Goal: Task Accomplishment & Management: Use online tool/utility

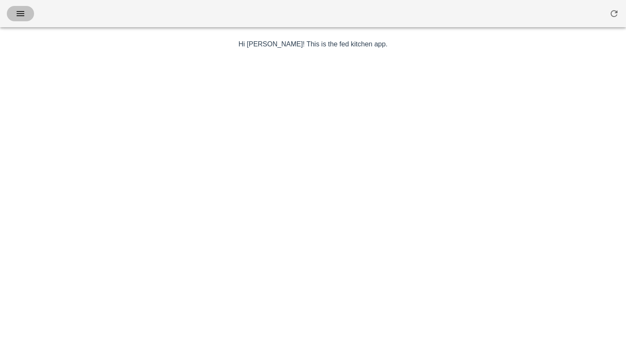
click at [23, 11] on icon "button" at bounding box center [20, 14] width 10 height 10
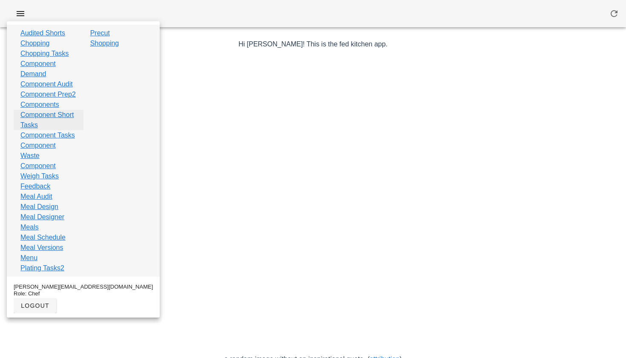
click at [43, 130] on link "Component Short Tasks" at bounding box center [48, 120] width 56 height 20
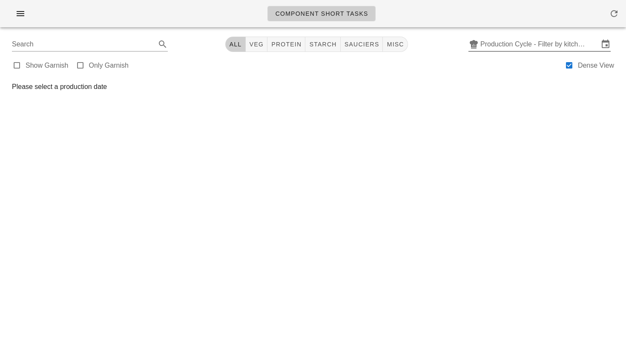
click at [496, 43] on input "Production Cycle - Filter by kitchen production schedules" at bounding box center [539, 44] width 118 height 14
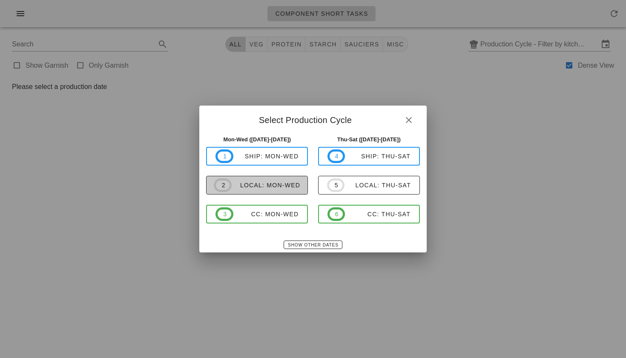
click at [257, 180] on span "2 local: Mon-Wed" at bounding box center [257, 185] width 86 height 14
type input "local: Mon-Wed ([DATE]-[DATE])"
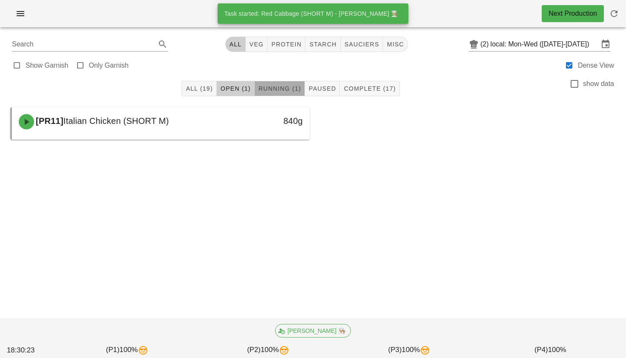
click at [278, 86] on span "Running (1)" at bounding box center [279, 88] width 43 height 7
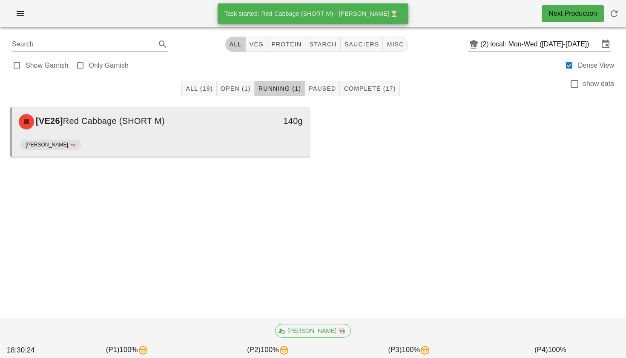
click at [288, 140] on div "[PERSON_NAME] 👨🏼‍🍳" at bounding box center [160, 146] width 281 height 20
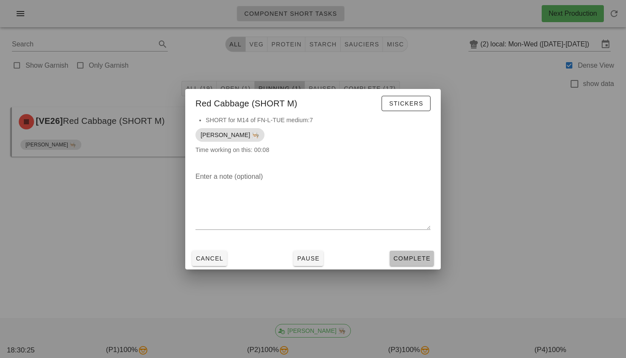
click at [407, 257] on span "Complete" at bounding box center [411, 258] width 37 height 7
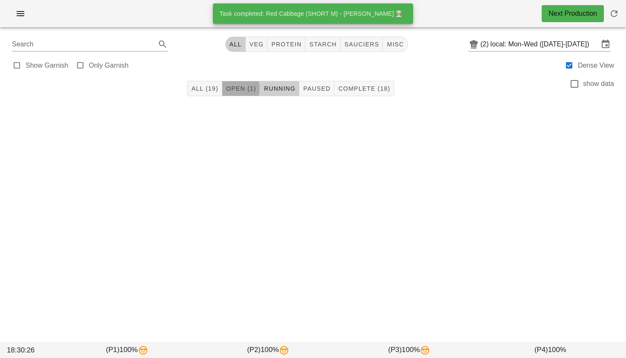
click at [250, 91] on span "Open (1)" at bounding box center [241, 88] width 31 height 7
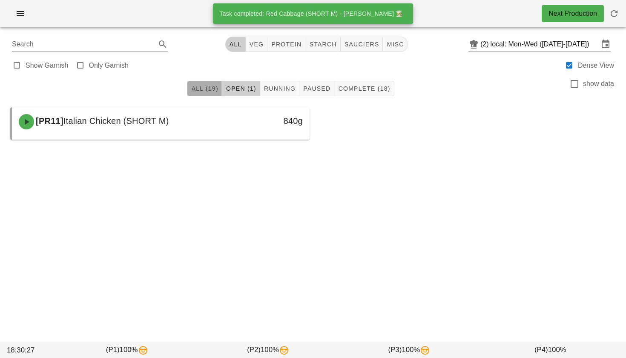
click at [192, 87] on button "All (19)" at bounding box center [204, 88] width 35 height 15
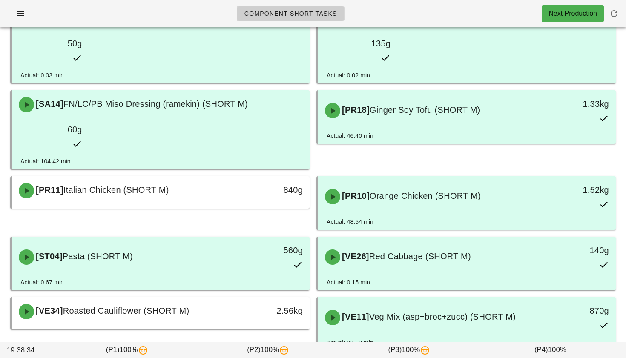
scroll to position [185, 0]
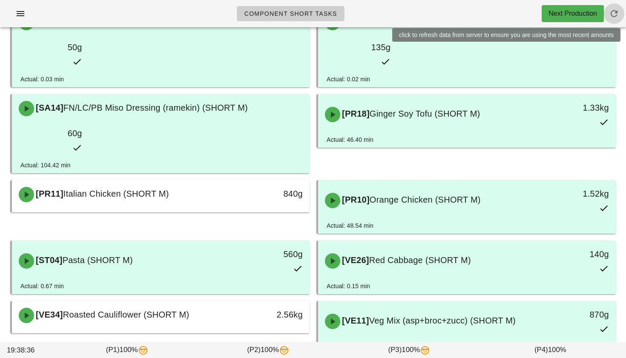
click at [607, 7] on button "button" at bounding box center [614, 13] width 20 height 20
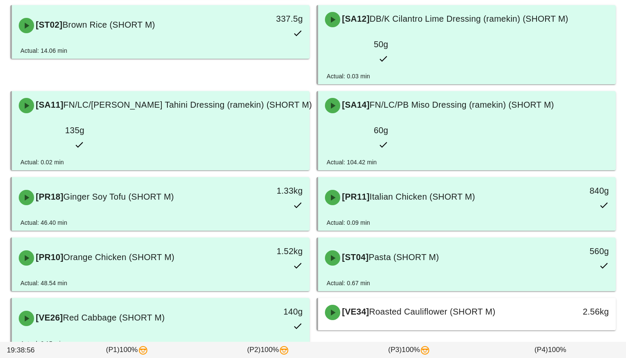
scroll to position [279, 0]
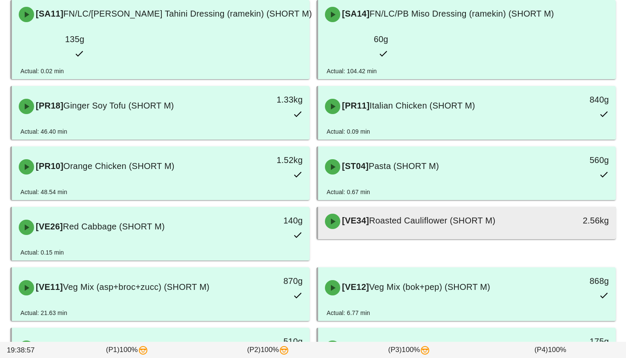
click at [390, 209] on div "[VE34] Roasted Cauliflower (SHORT M)" at bounding box center [430, 222] width 221 height 26
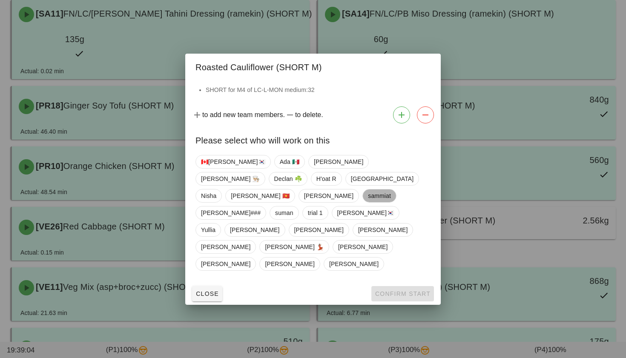
click at [368, 202] on span "sammiat" at bounding box center [379, 195] width 23 height 13
click at [407, 286] on button "Confirm Start" at bounding box center [402, 293] width 63 height 15
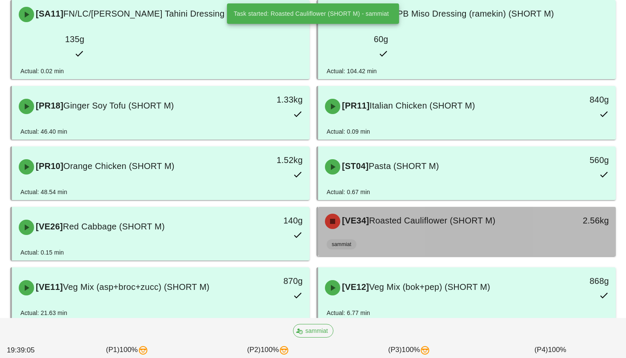
click at [390, 209] on div "[VE34] Roasted Cauliflower (SHORT M)" at bounding box center [430, 222] width 221 height 26
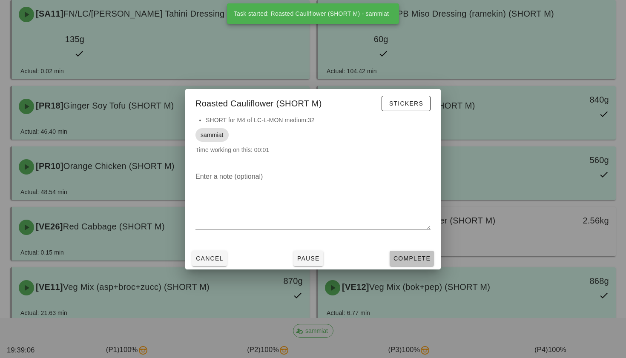
click at [411, 262] on span "Complete" at bounding box center [411, 258] width 37 height 7
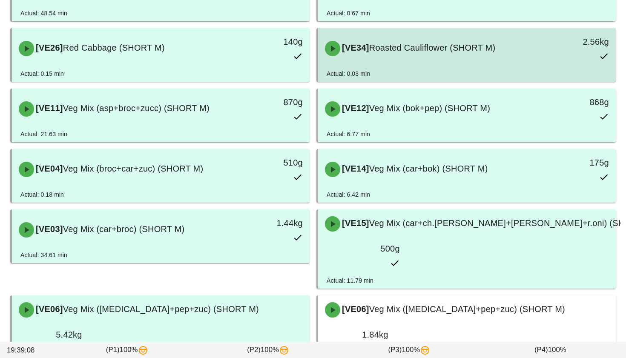
scroll to position [469, 0]
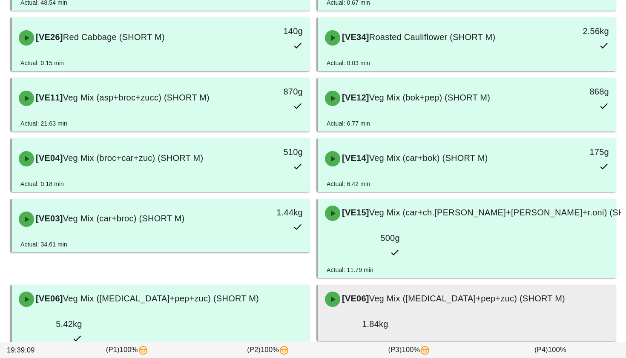
click at [398, 286] on div "[VE06] Veg Mix (caul+pep+zuc) (SHORT M)" at bounding box center [467, 299] width 294 height 26
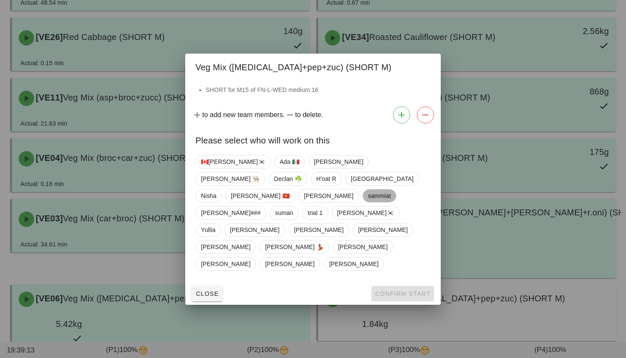
click at [368, 202] on span "sammiat" at bounding box center [379, 195] width 23 height 13
click at [386, 286] on button "Confirm Start" at bounding box center [402, 293] width 63 height 15
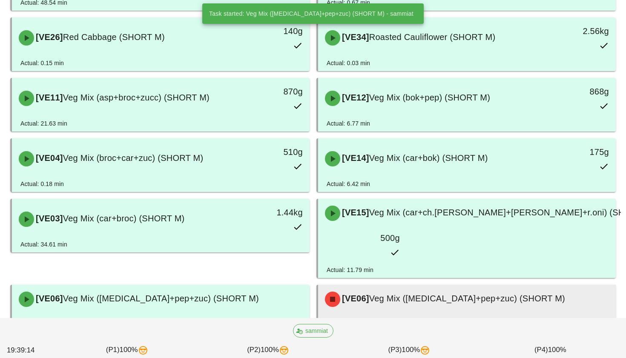
click at [365, 294] on span "[VE06]" at bounding box center [354, 298] width 29 height 9
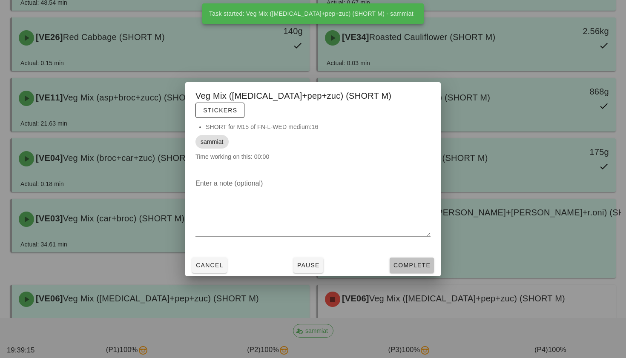
click at [393, 258] on button "Complete" at bounding box center [412, 265] width 44 height 15
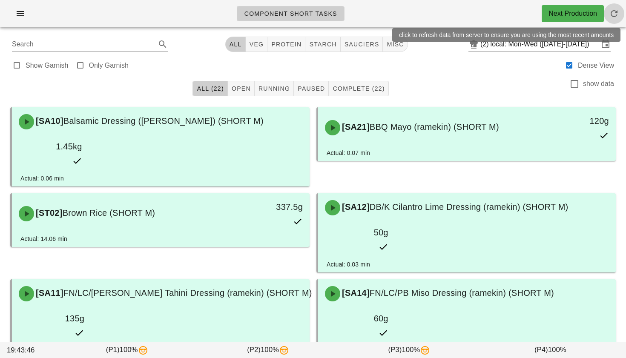
click at [616, 11] on icon "button" at bounding box center [614, 14] width 10 height 10
